Goal: Task Accomplishment & Management: Use online tool/utility

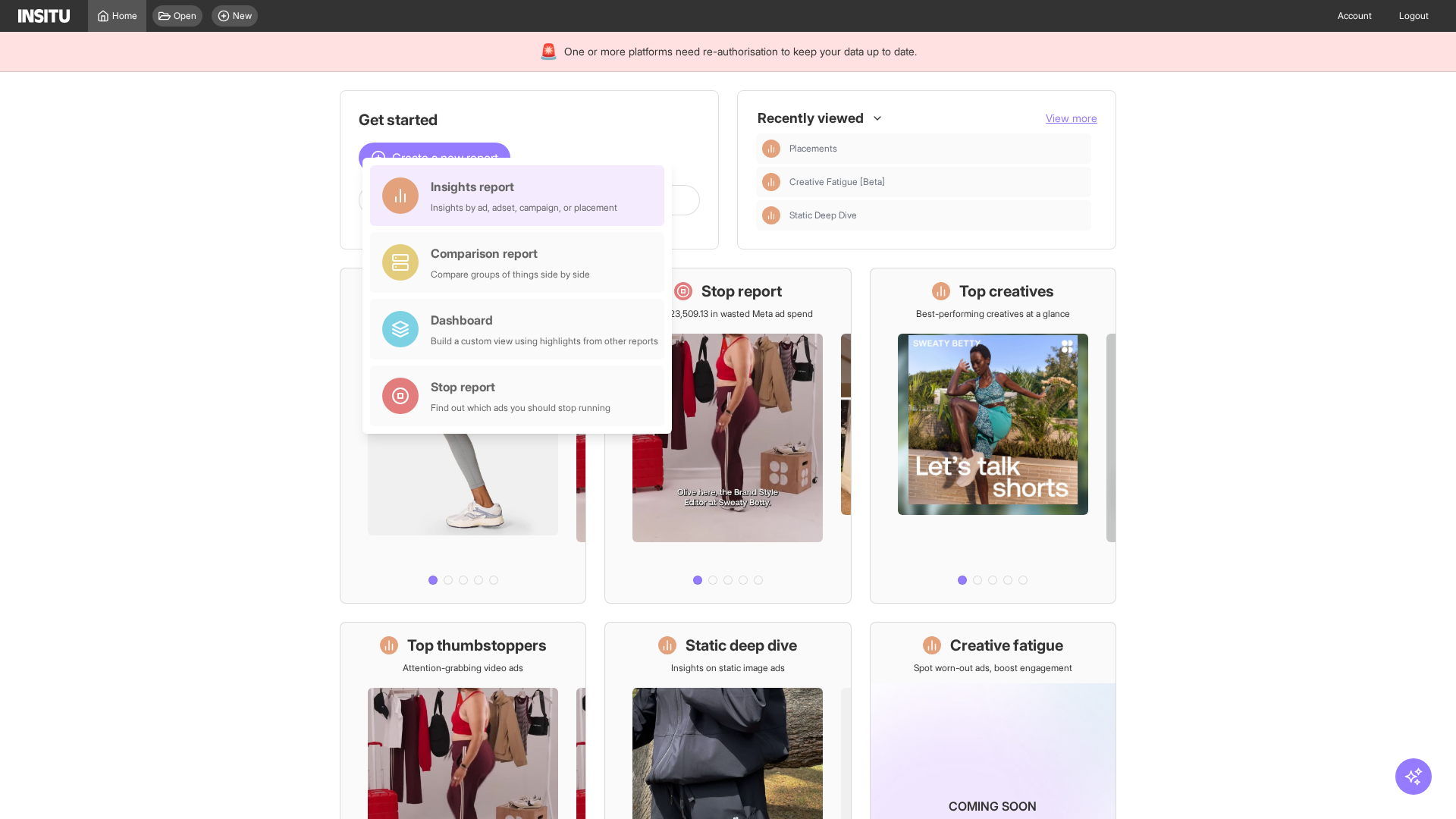
click at [520, 196] on div "Insights report Insights by ad, adset, campaign, or placement" at bounding box center [524, 195] width 187 height 36
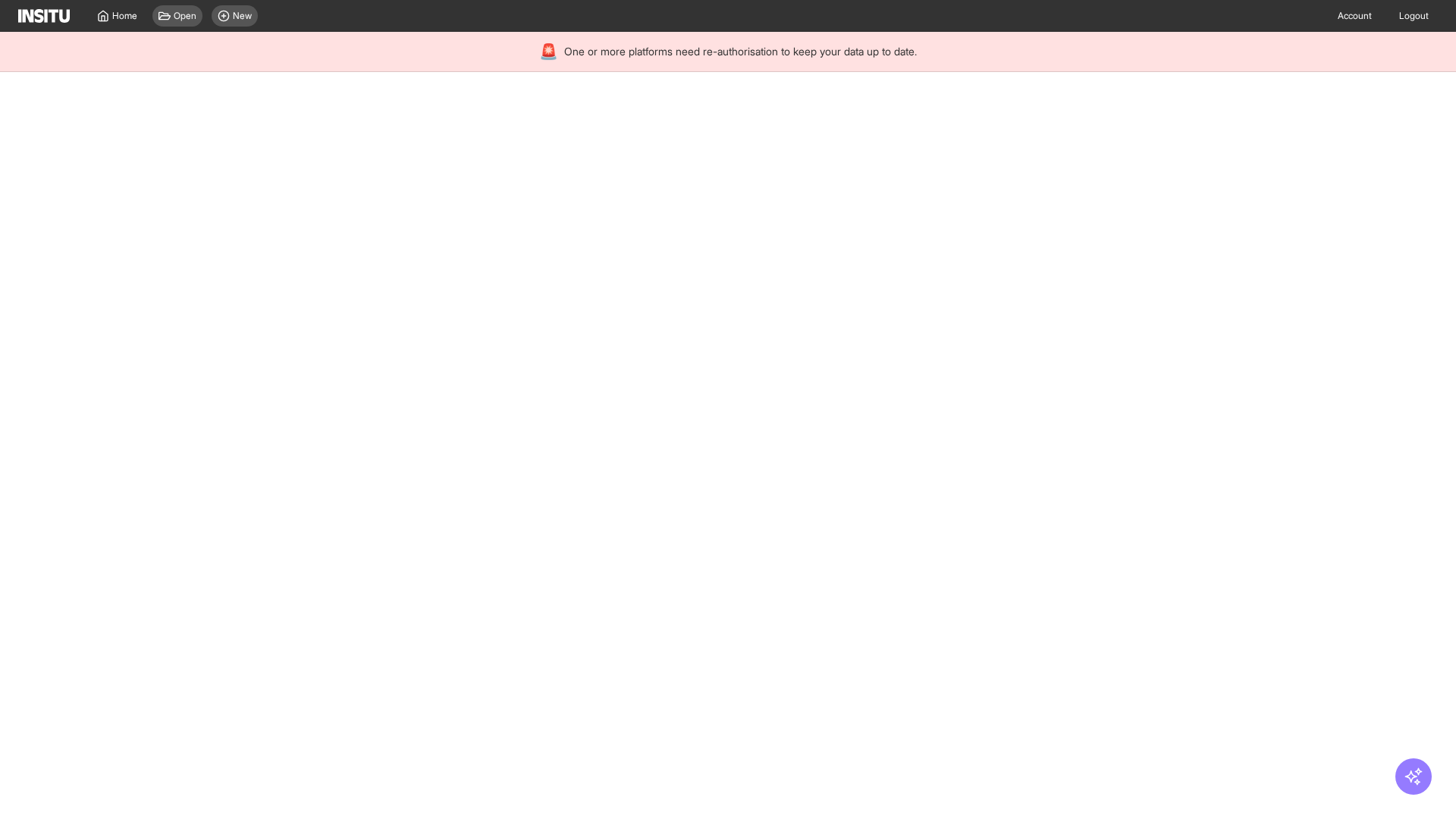
select select "**"
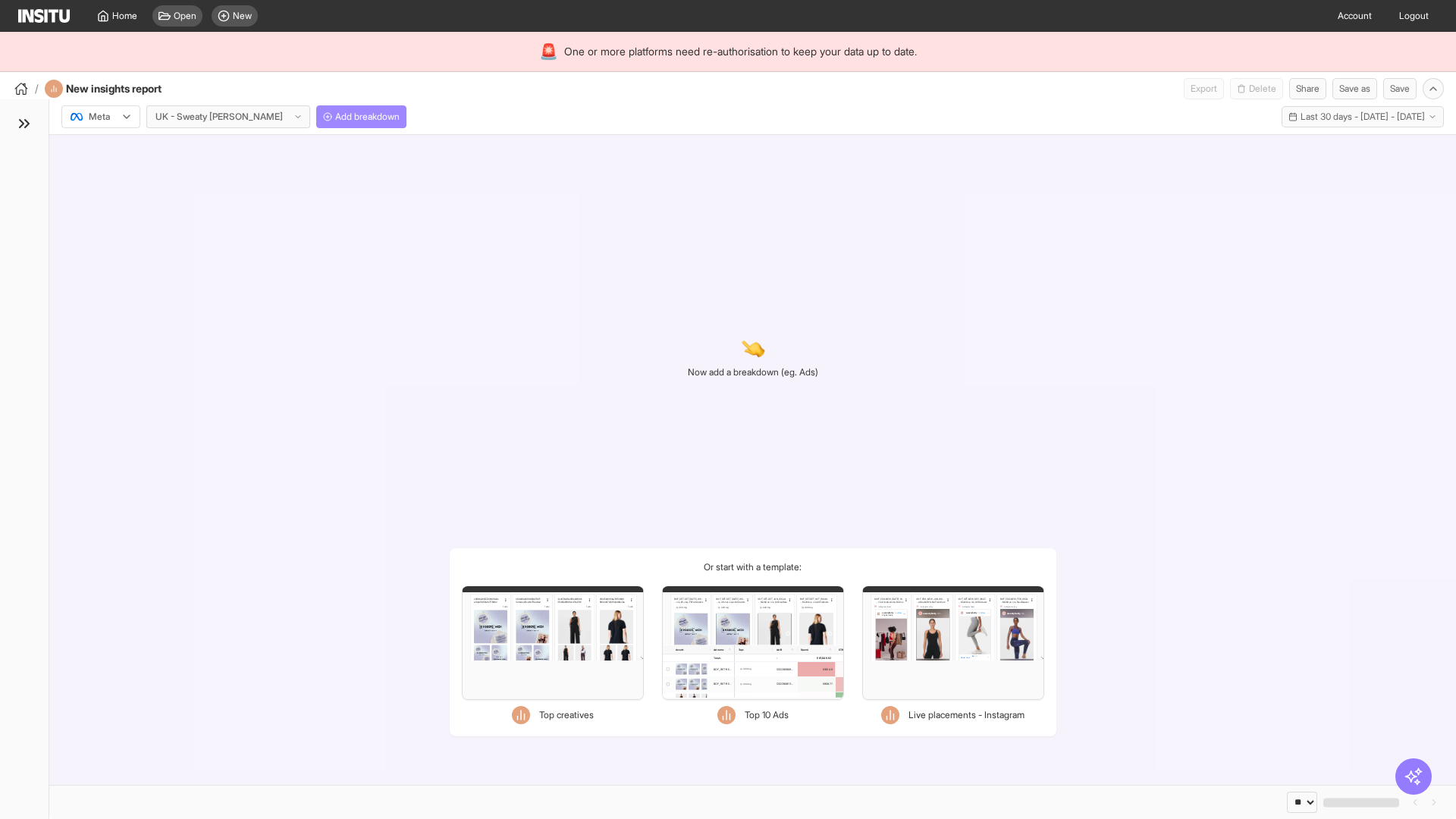
click at [335, 117] on span "Add breakdown" at bounding box center [367, 117] width 65 height 12
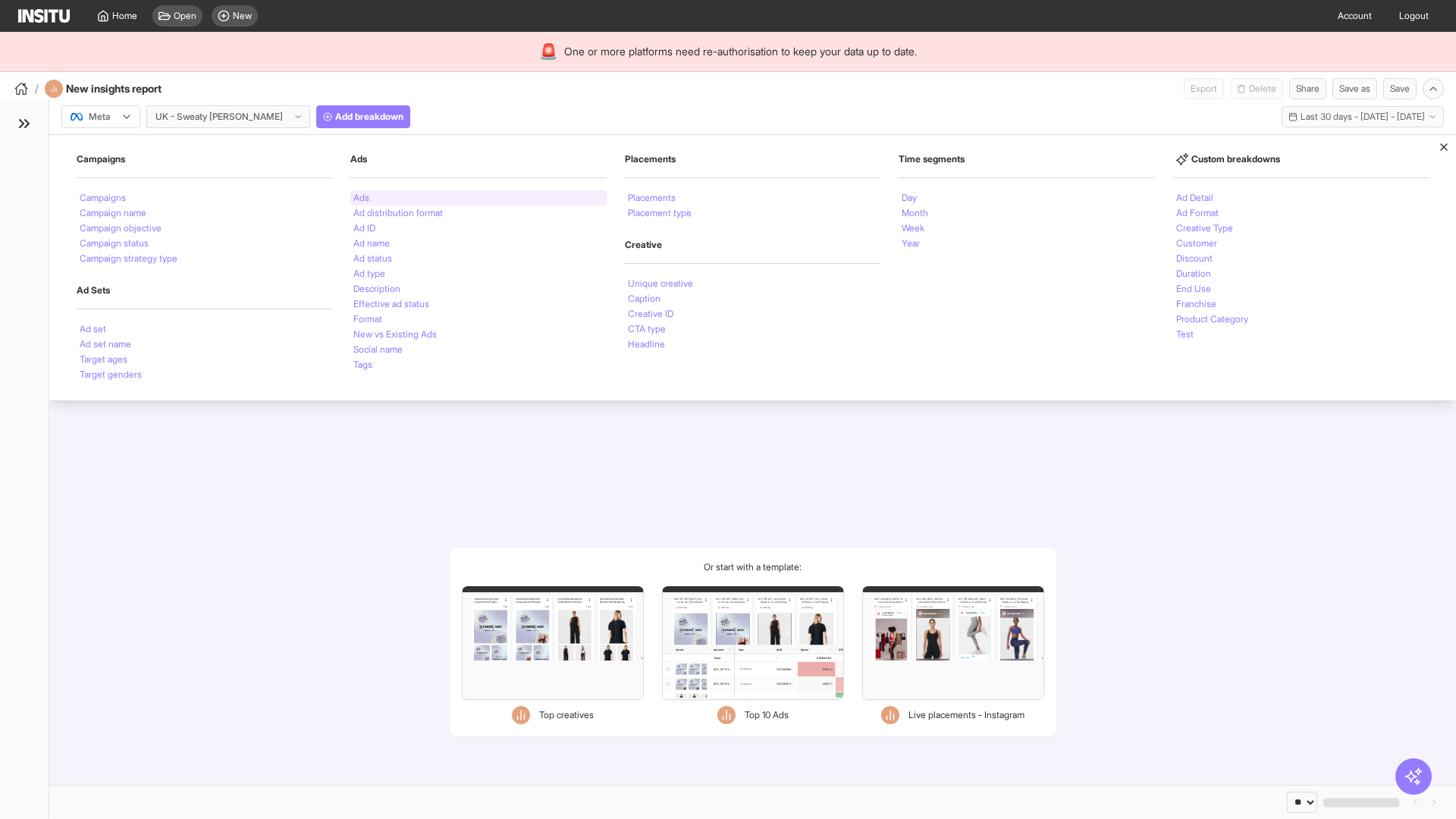
click at [361, 198] on li "Ads" at bounding box center [361, 197] width 16 height 9
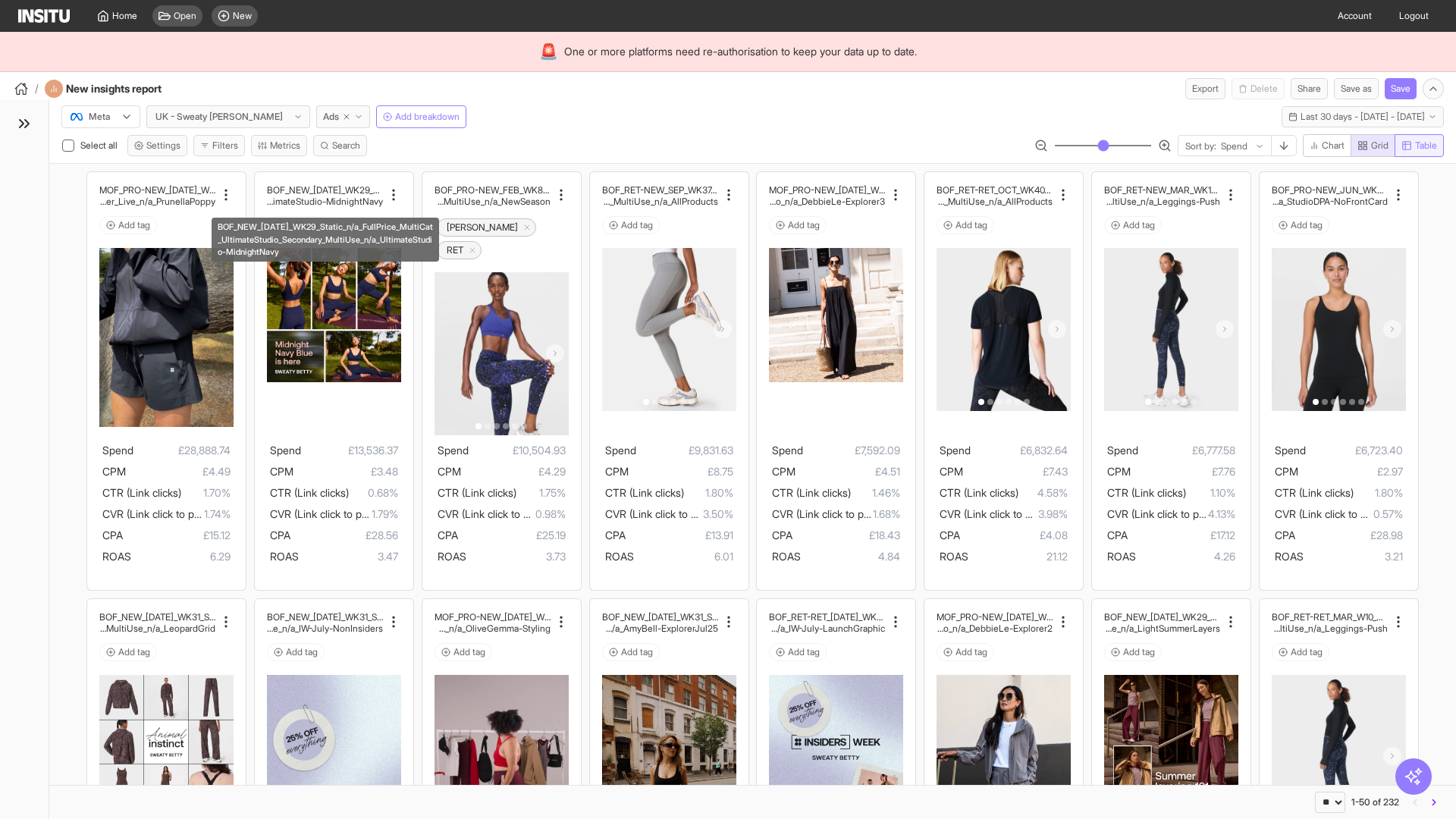
click at [1418, 145] on span "Table" at bounding box center [1425, 146] width 22 height 12
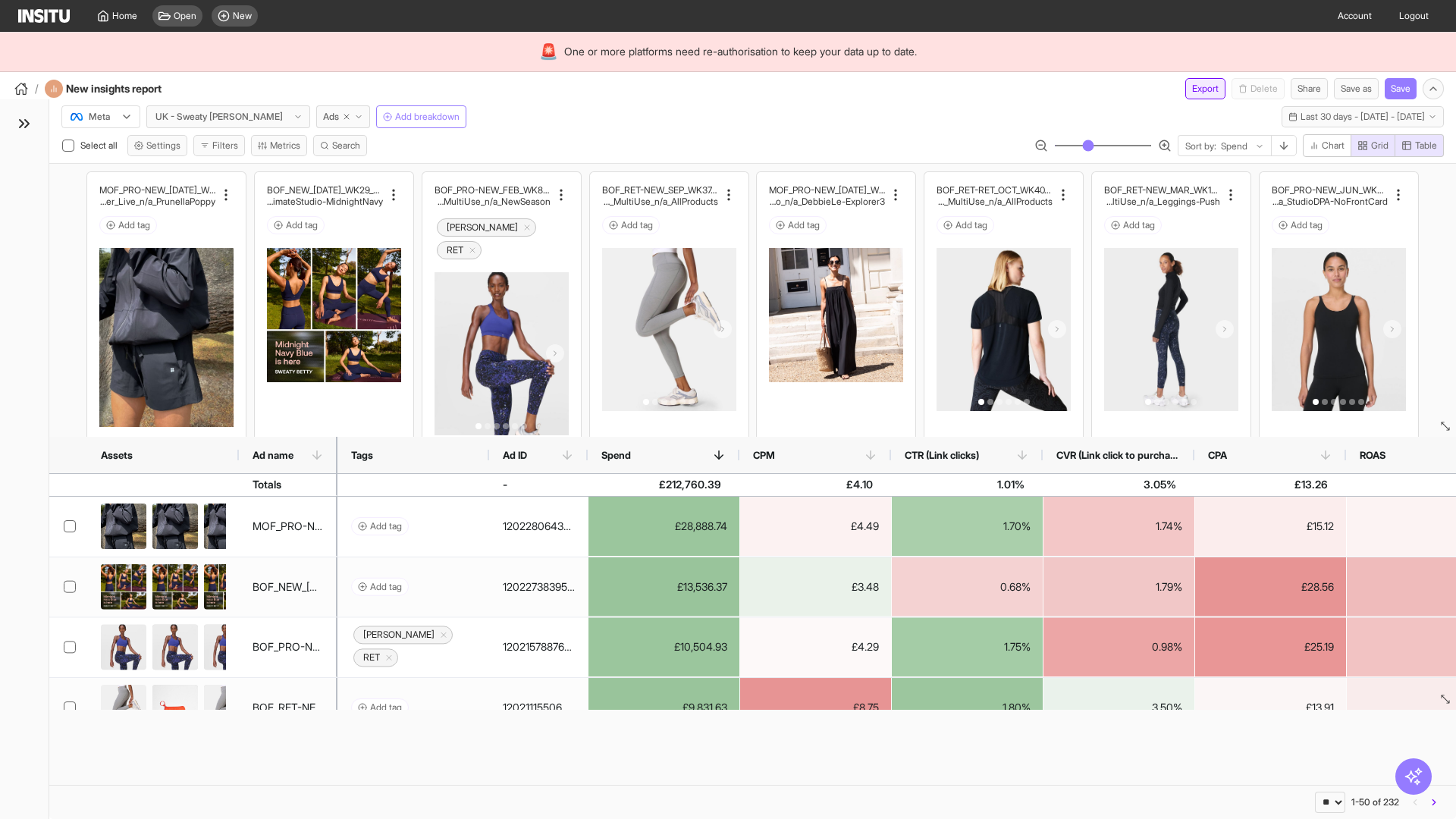
click at [1196, 89] on button "Export" at bounding box center [1205, 89] width 40 height 21
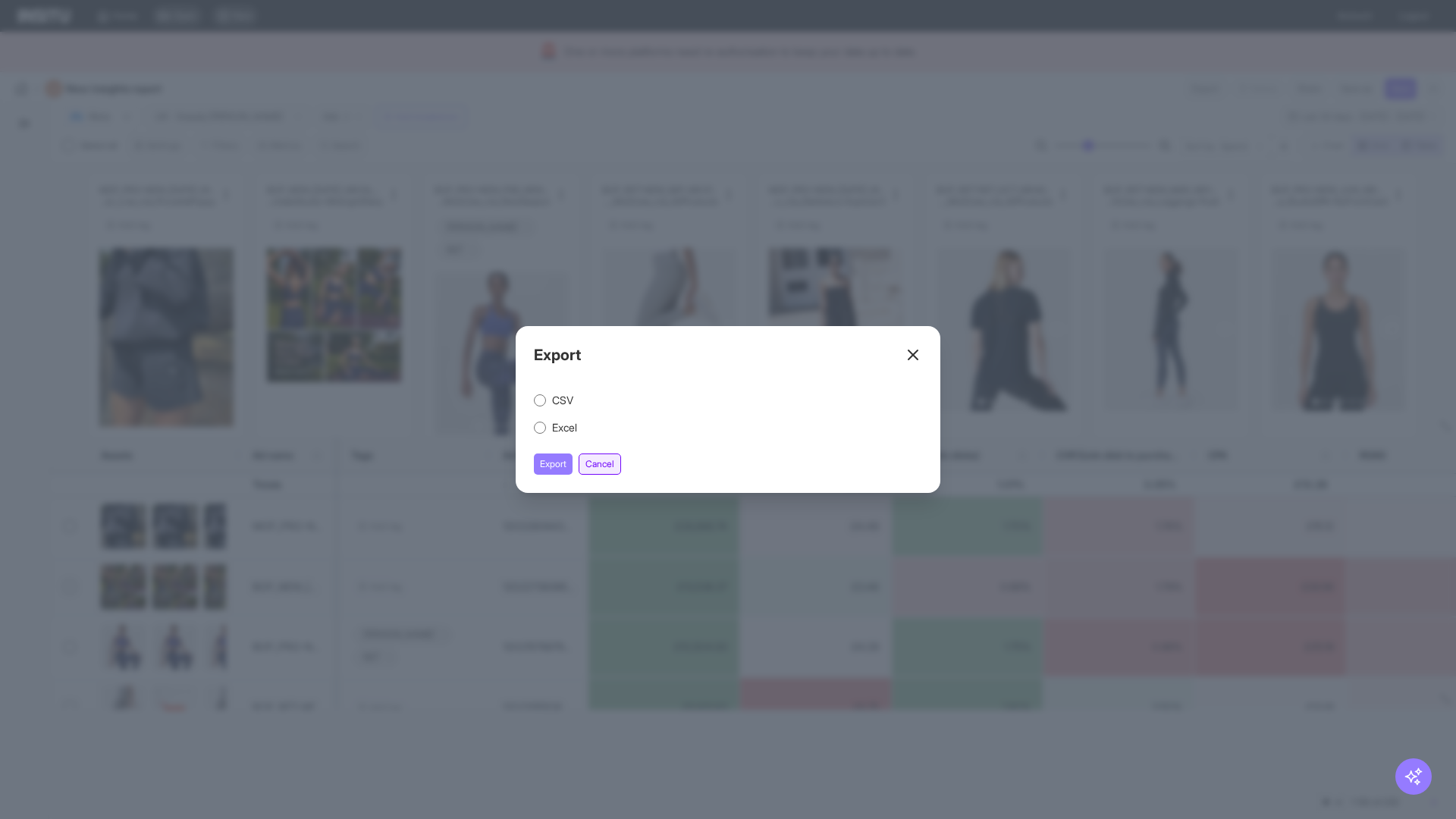
click at [602, 464] on button "Cancel" at bounding box center [600, 464] width 42 height 21
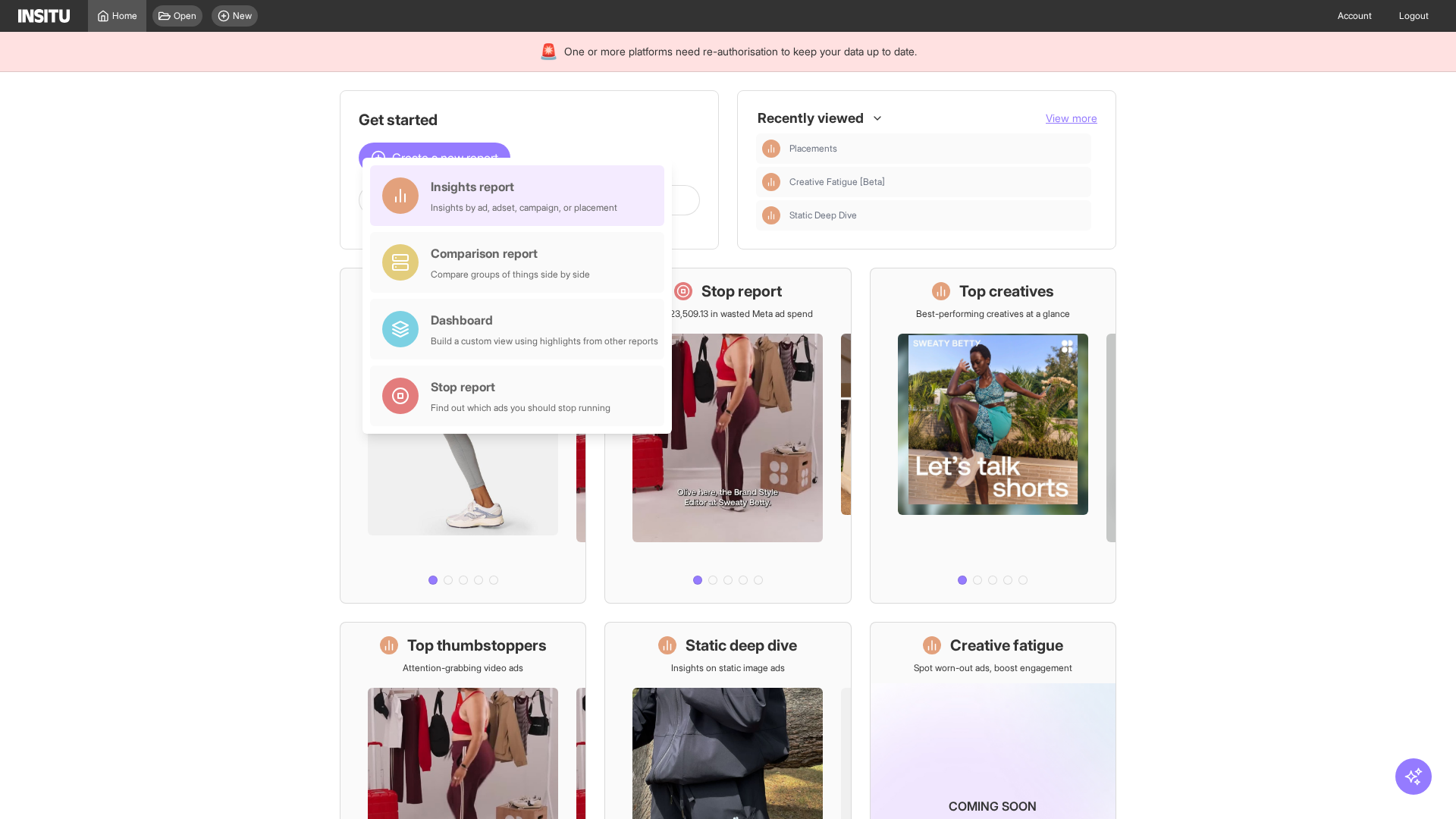
click at [520, 196] on div "Insights report Insights by ad, adset, campaign, or placement" at bounding box center [524, 195] width 187 height 36
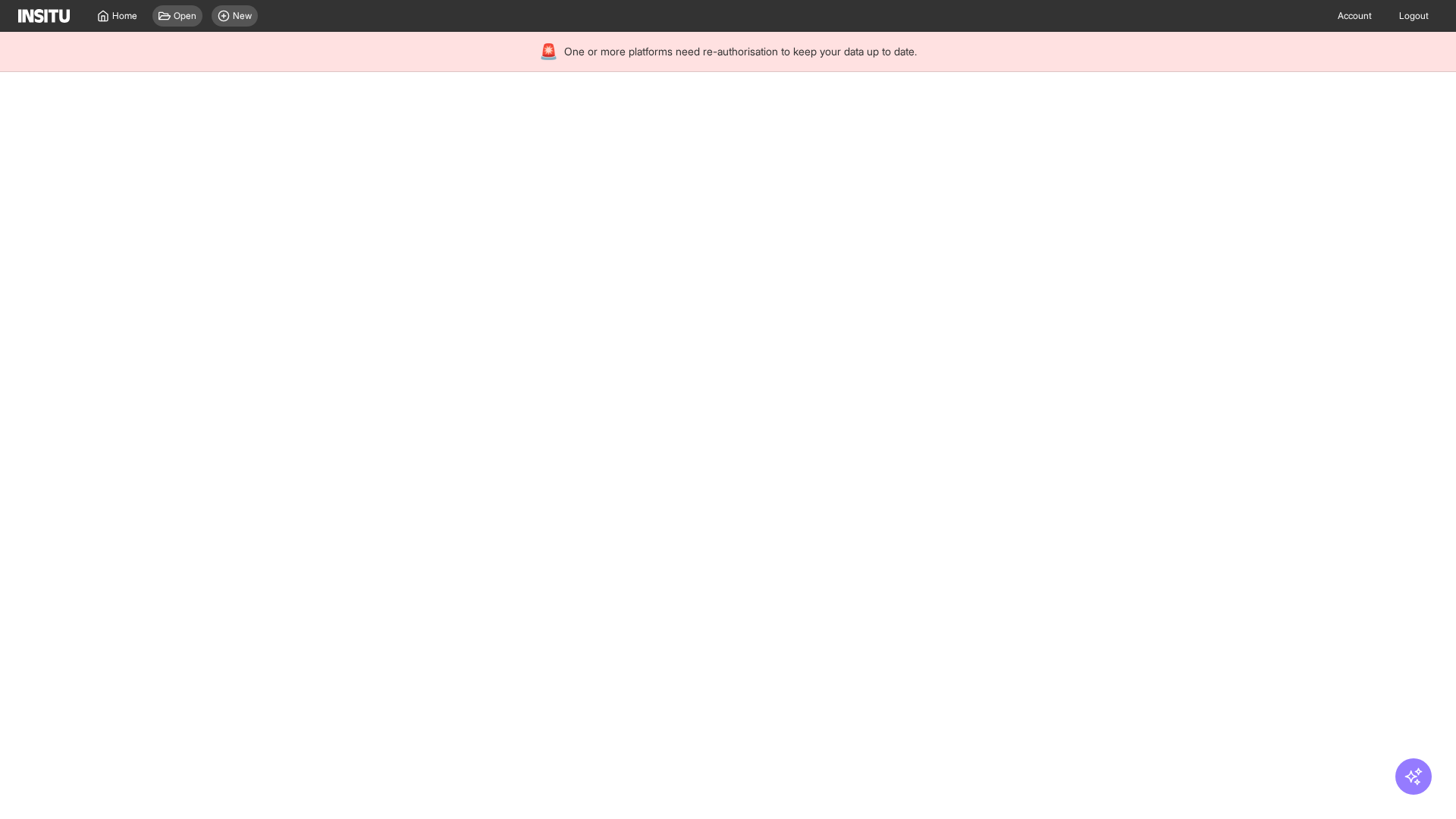
select select "**"
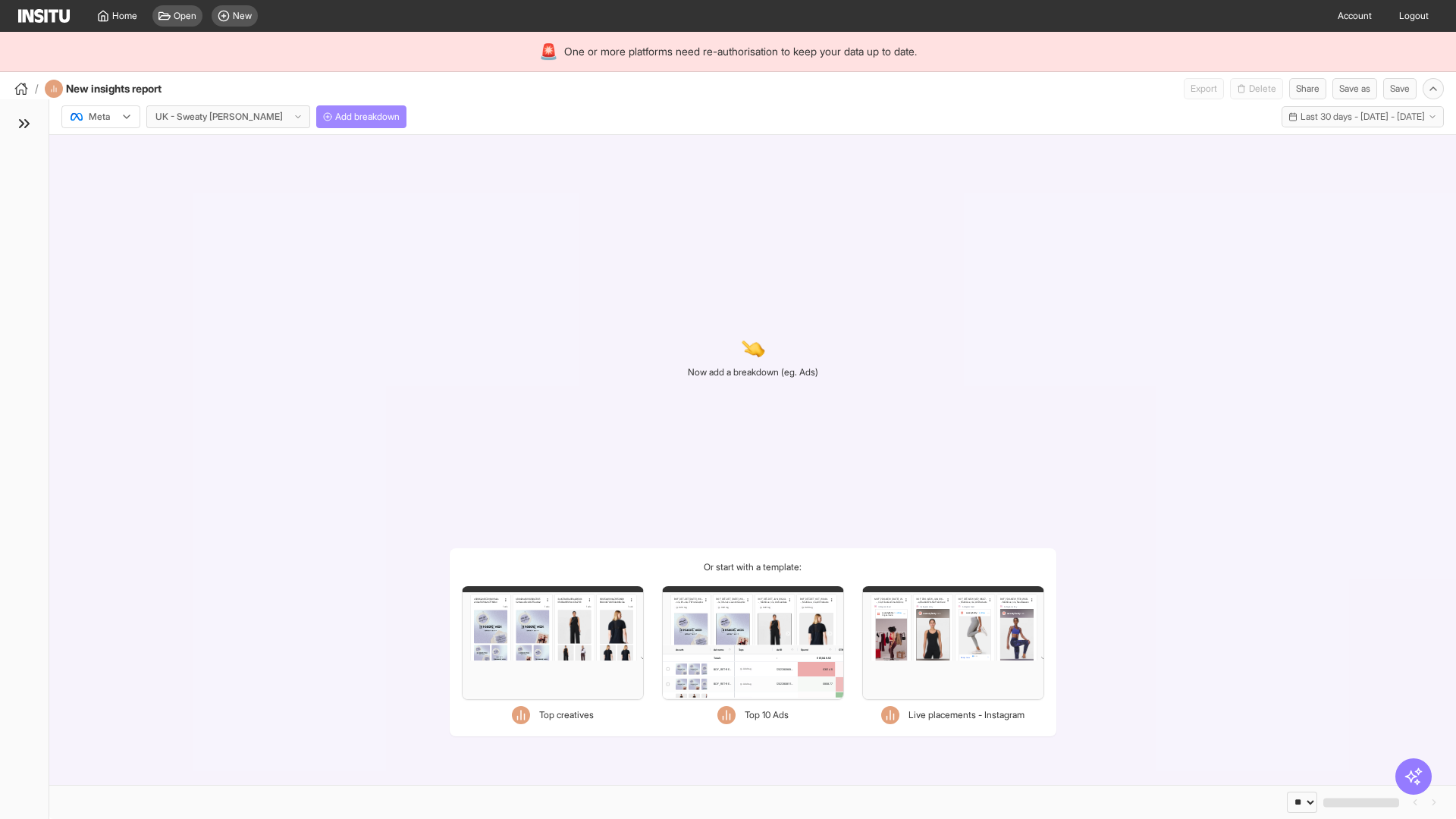
click at [335, 117] on span "Add breakdown" at bounding box center [367, 117] width 65 height 12
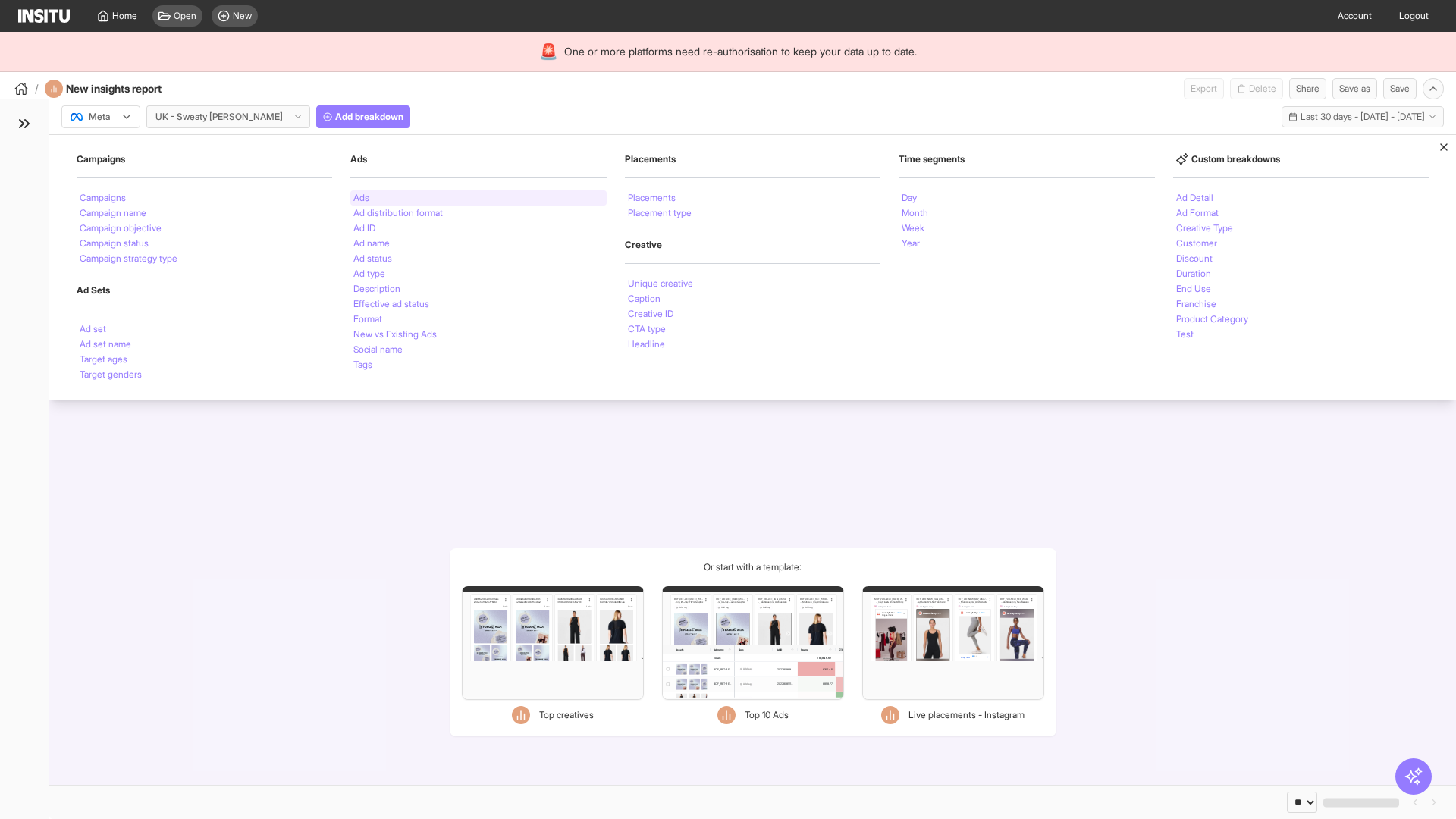
click at [361, 198] on li "Ads" at bounding box center [361, 197] width 16 height 9
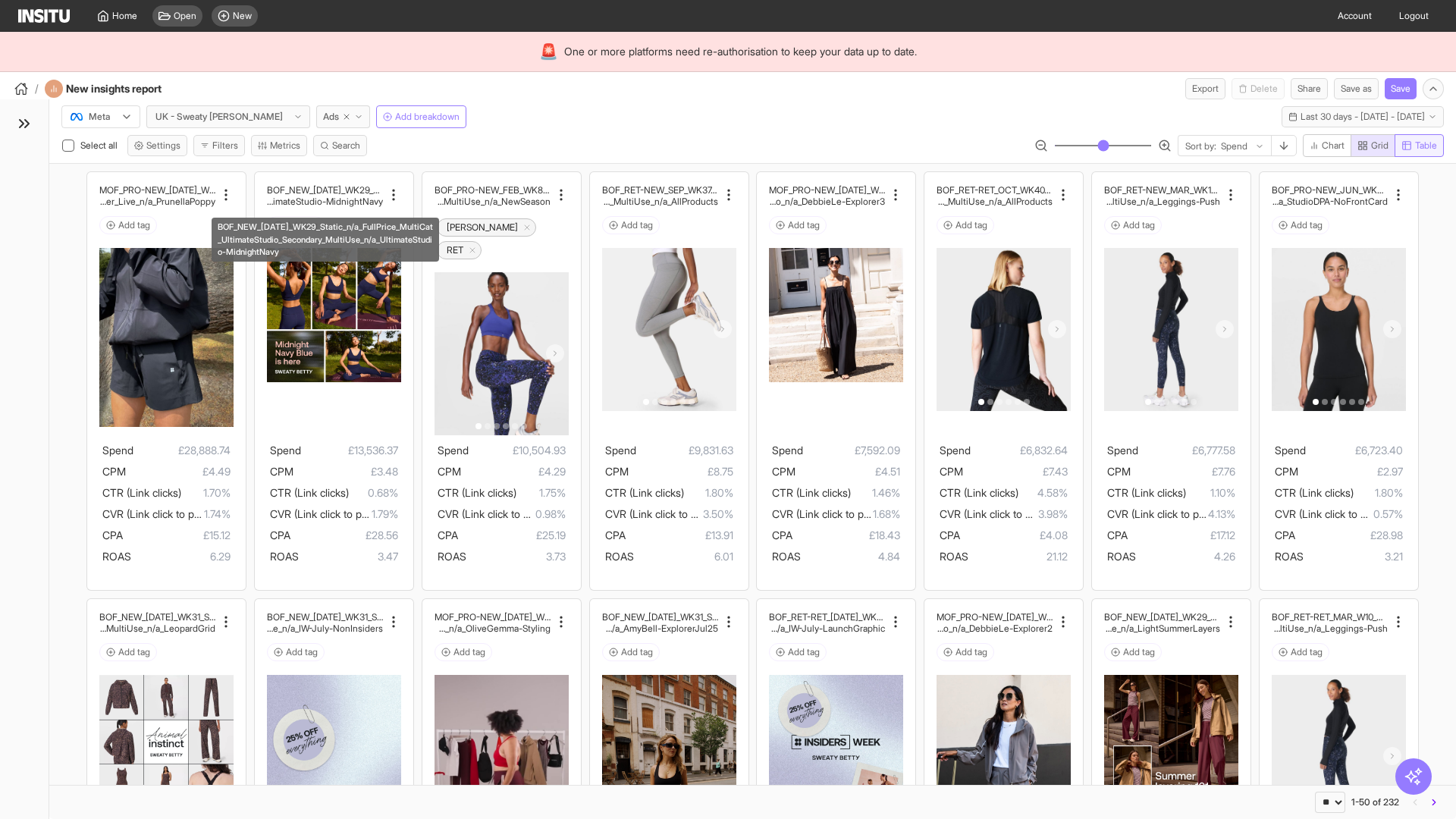
click at [1418, 145] on span "Table" at bounding box center [1425, 146] width 22 height 12
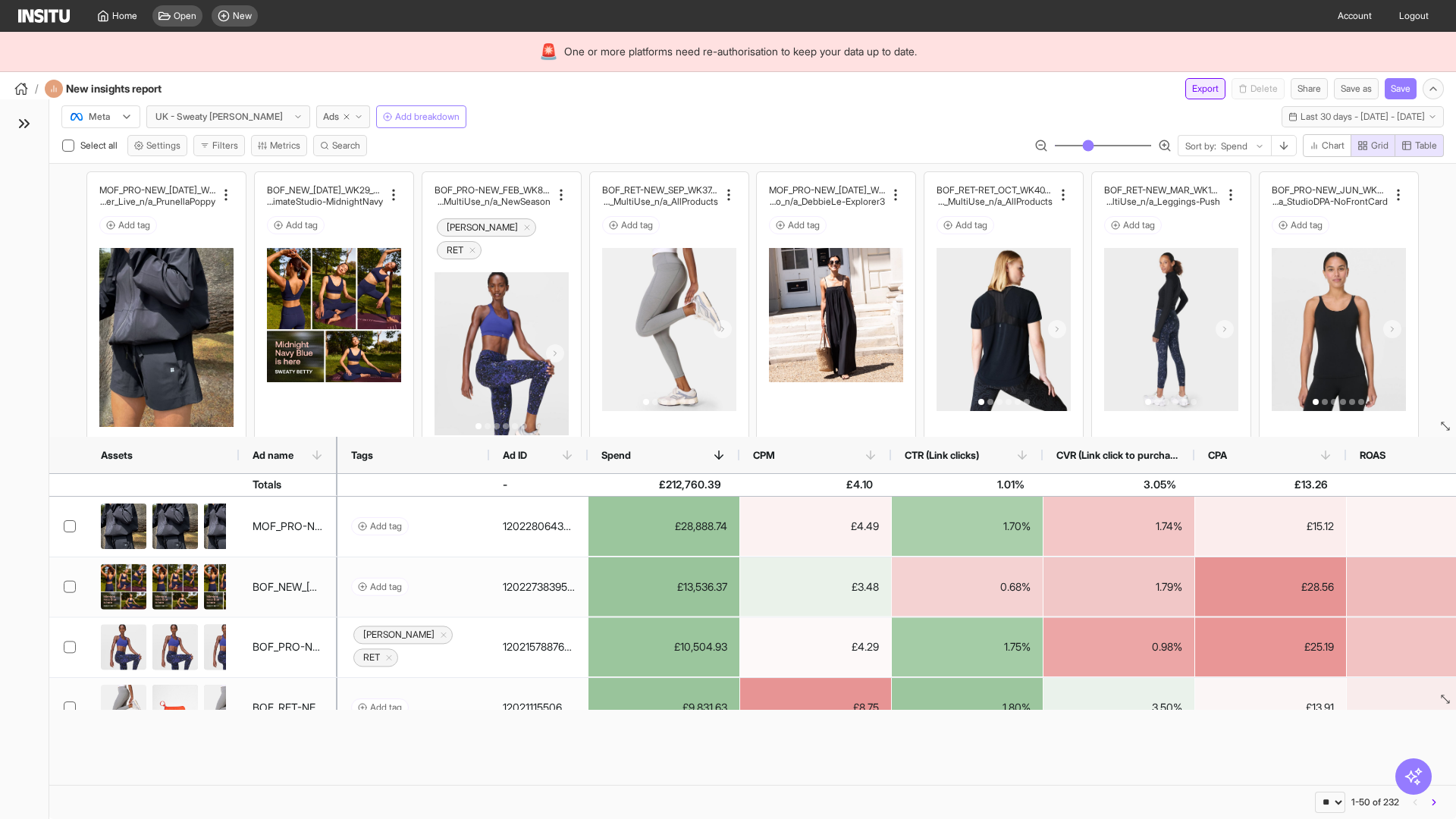
click at [1196, 89] on button "Export" at bounding box center [1205, 89] width 40 height 21
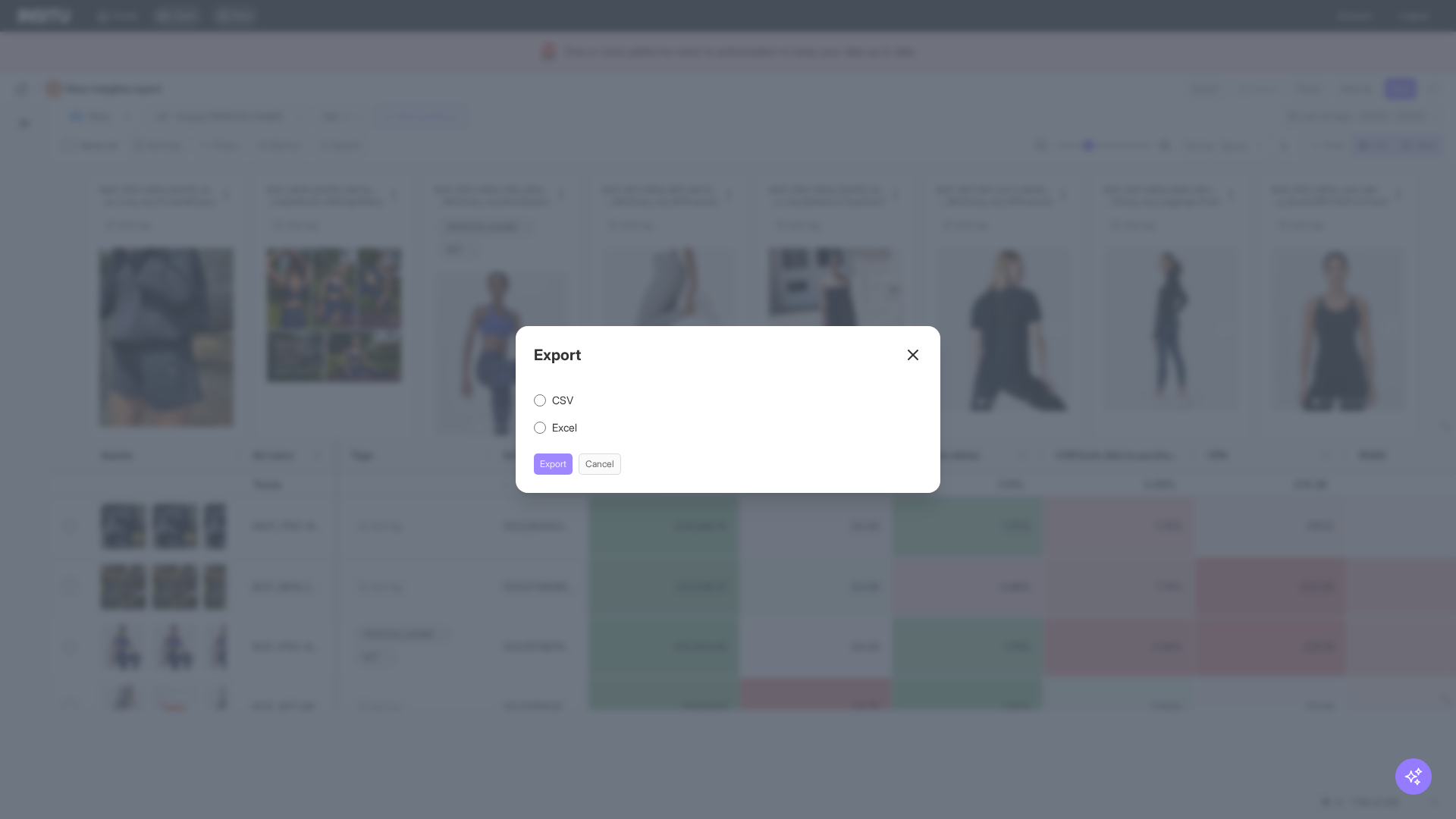
click at [553, 464] on button "Export" at bounding box center [553, 464] width 39 height 21
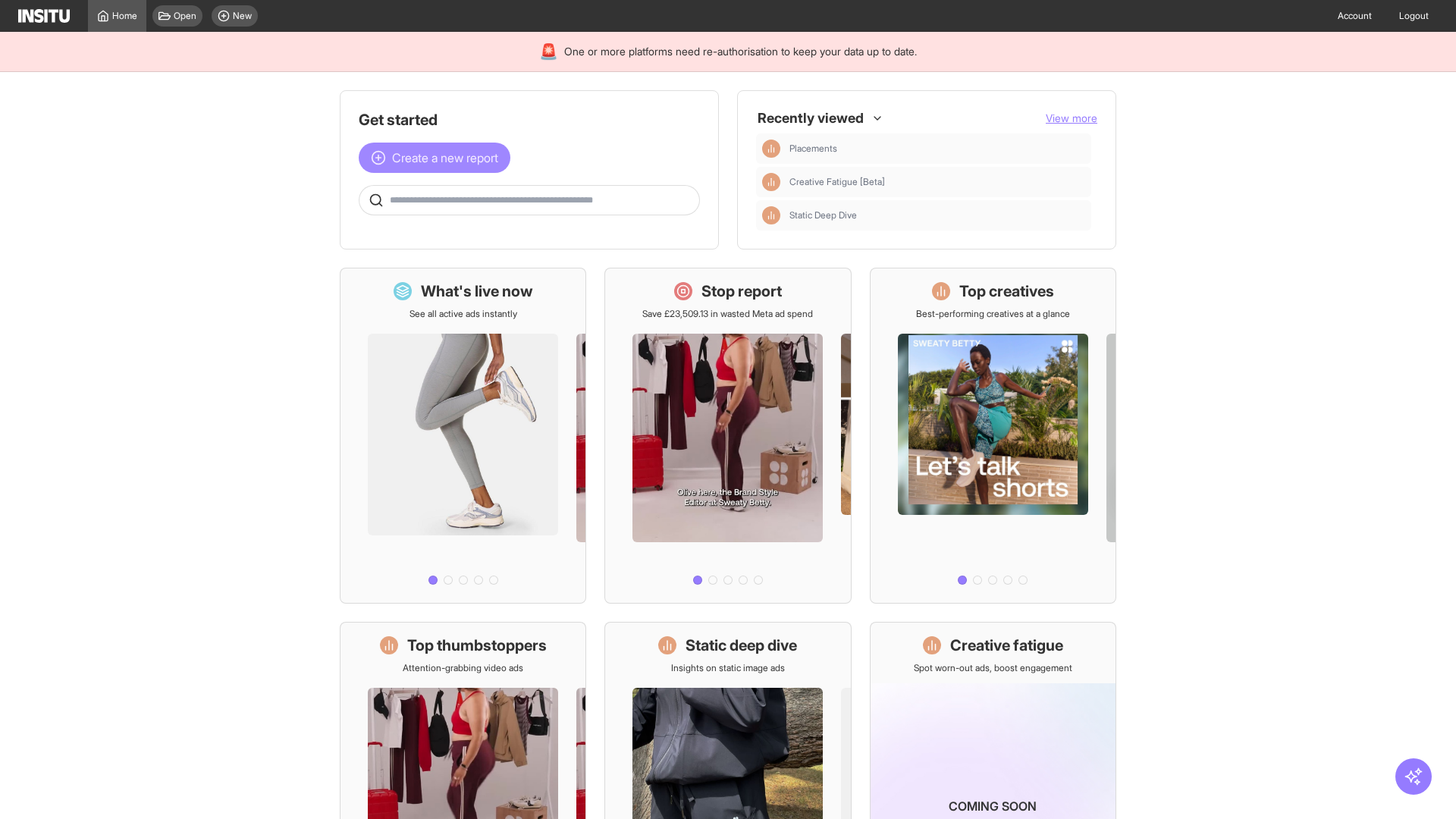
click at [438, 158] on span "Create a new report" at bounding box center [445, 158] width 106 height 19
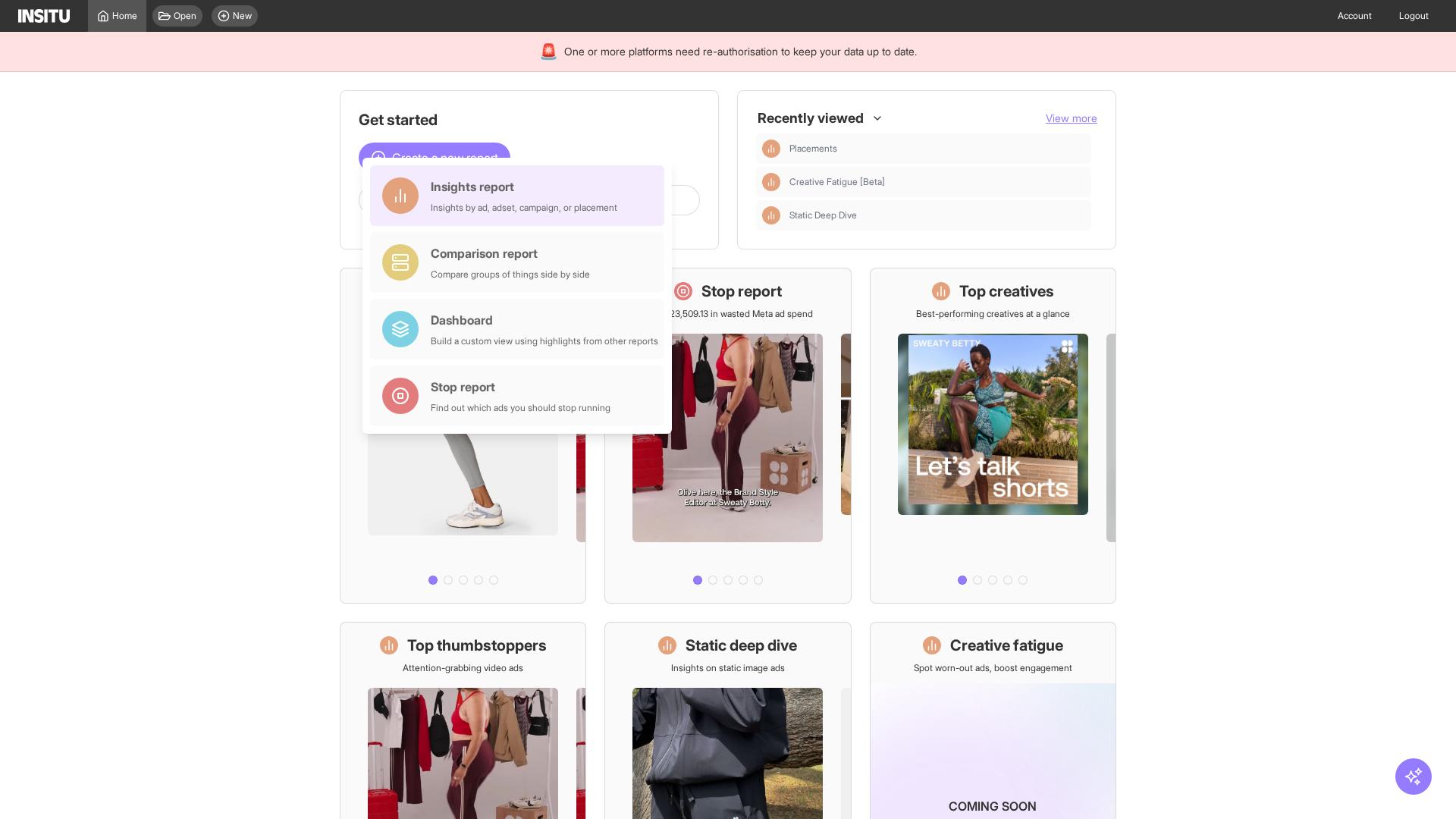
click at [520, 196] on div "Insights report Insights by ad, adset, campaign, or placement" at bounding box center [524, 195] width 187 height 36
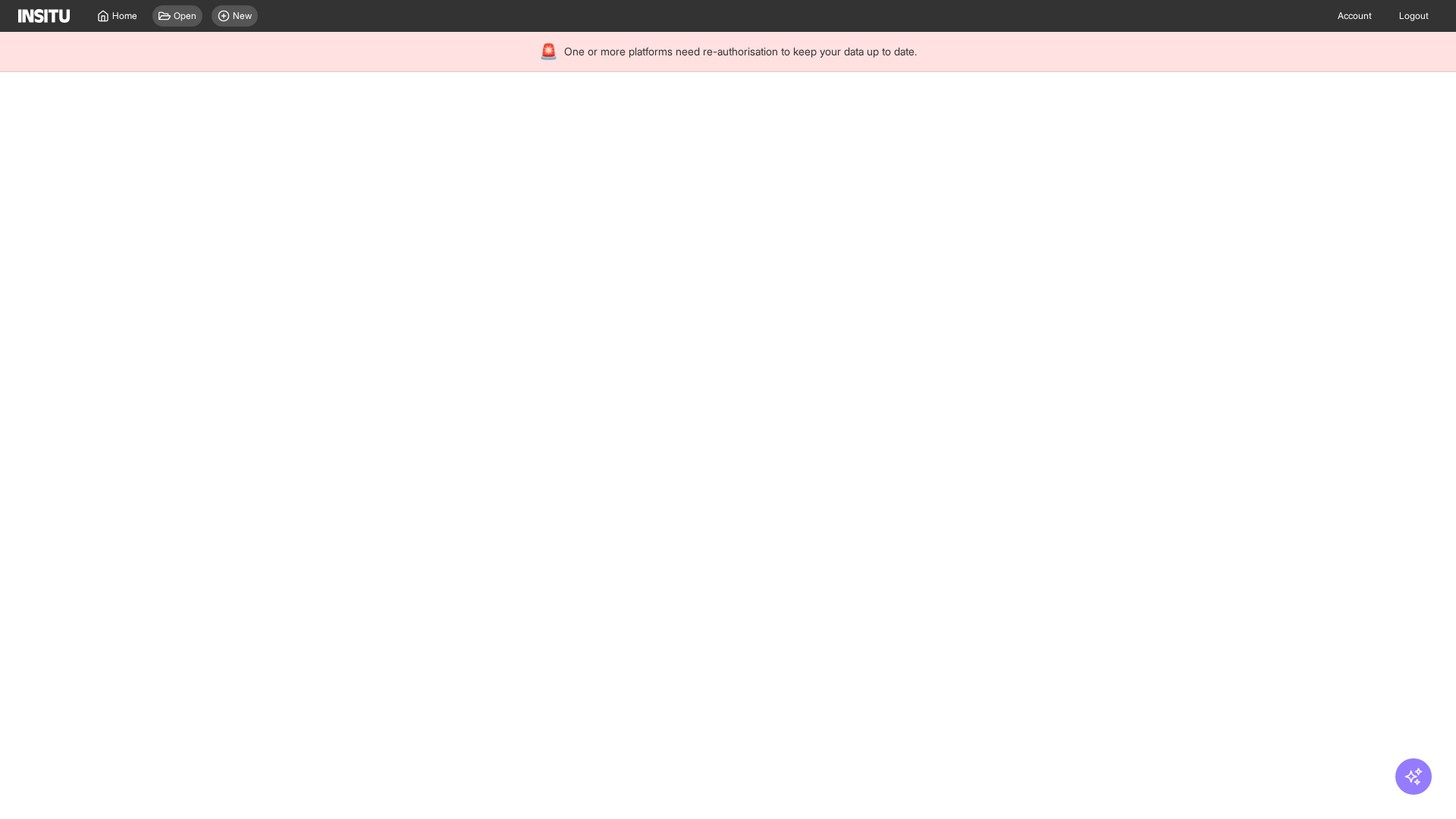
select select "**"
